Goal: Feedback & Contribution: Submit feedback/report problem

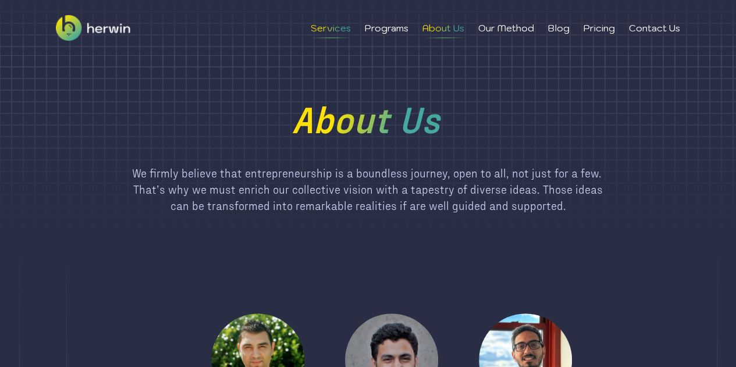
click at [337, 32] on li "Services" at bounding box center [331, 28] width 40 height 14
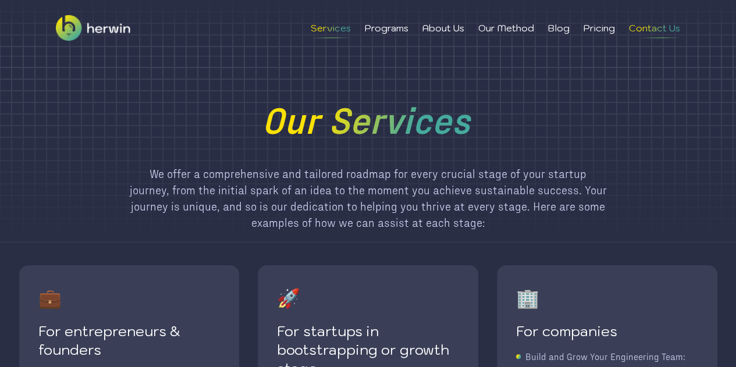
click at [646, 27] on li "Contact Us" at bounding box center [654, 28] width 51 height 14
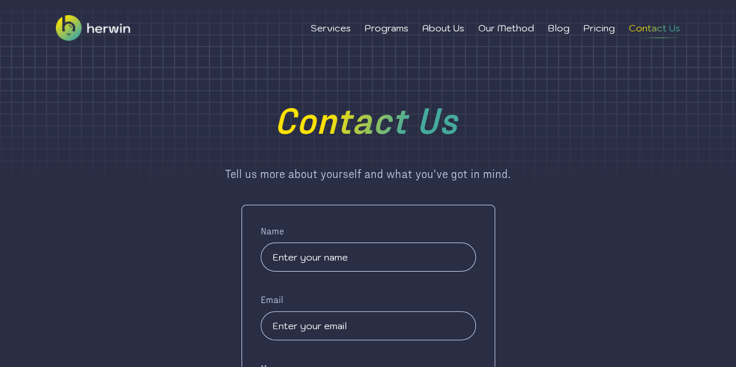
click at [617, 27] on div "Services Programs About Us Our Method Blog Pricing Contact Us" at bounding box center [496, 28] width 370 height 14
click at [607, 30] on li "Pricing" at bounding box center [599, 28] width 31 height 14
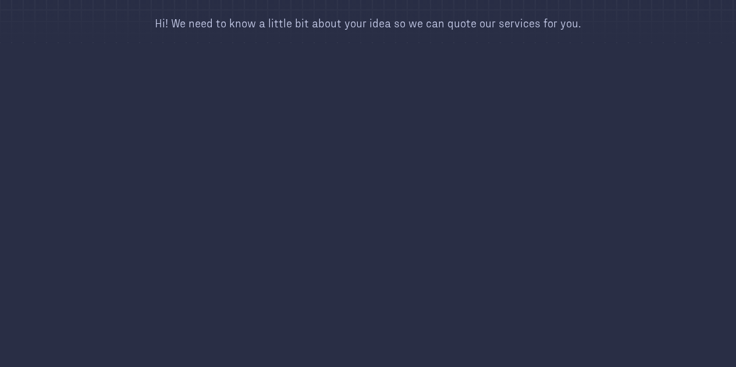
scroll to position [153, 0]
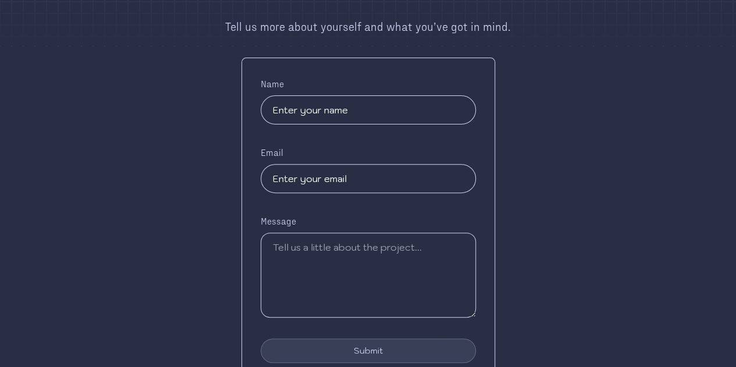
scroll to position [150, 0]
click at [384, 103] on input "text" at bounding box center [368, 107] width 215 height 29
type input "[PERSON_NAME]"
click at [339, 161] on input "email" at bounding box center [368, 175] width 215 height 29
type input "[EMAIL_ADDRESS][DOMAIN_NAME]"
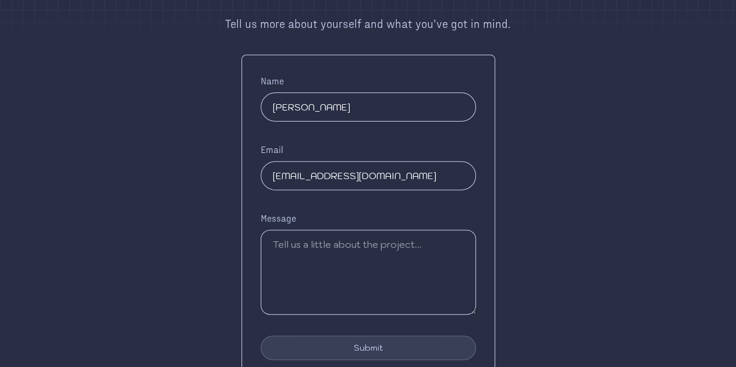
click at [345, 242] on textarea at bounding box center [368, 272] width 215 height 85
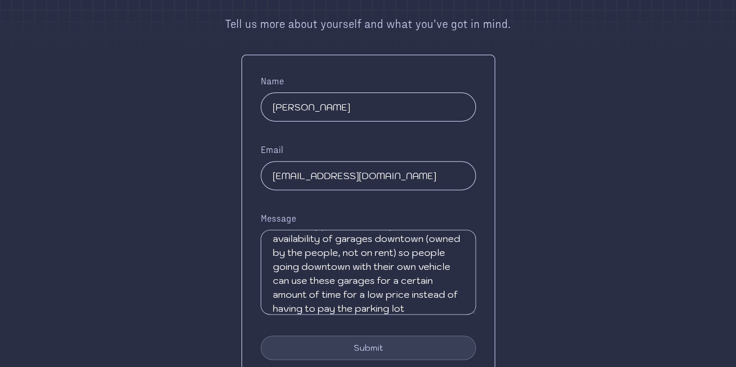
scroll to position [34, 0]
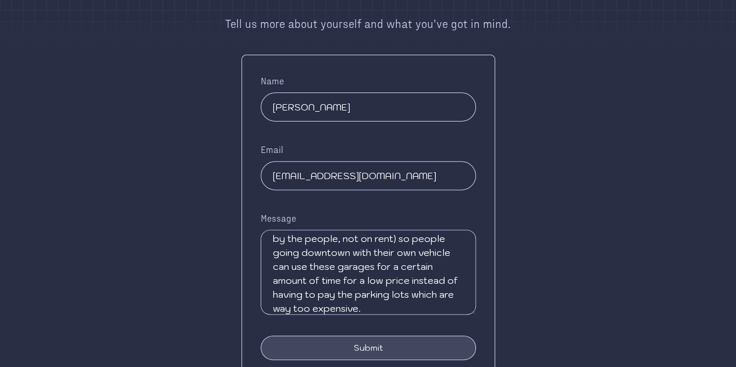
type textarea "Build an app with a live map showing the availability of garages downtown (owne…"
click at [385, 341] on button "Submit" at bounding box center [368, 348] width 215 height 24
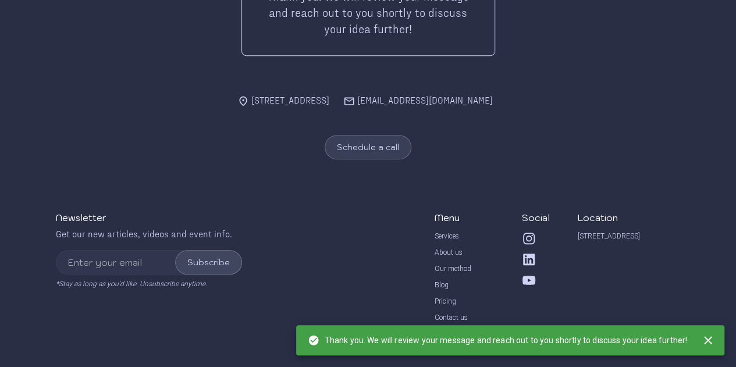
scroll to position [238, 0]
